Goal: Task Accomplishment & Management: Use online tool/utility

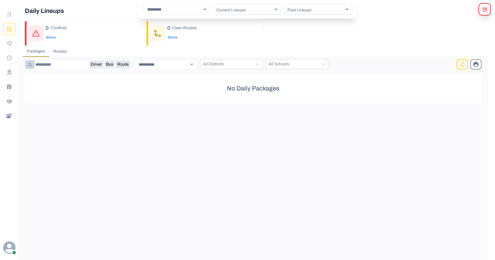
select select "*"
select select "****"
click at [43, 64] on input at bounding box center [78, 64] width 107 height 10
type input "*"
